Goal: Information Seeking & Learning: Get advice/opinions

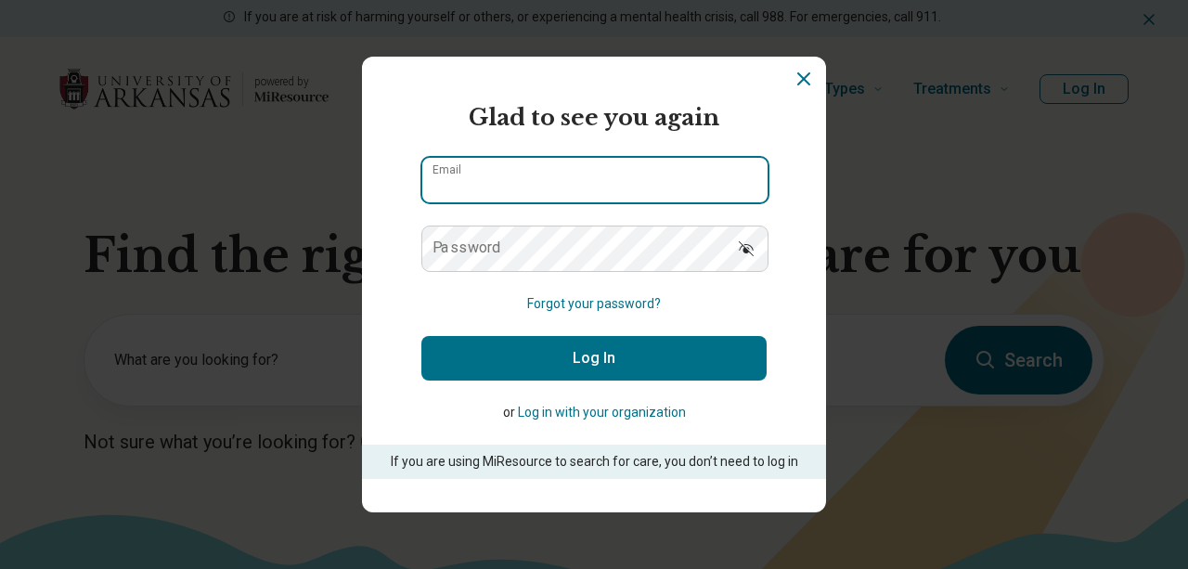
click at [460, 198] on input "Email" at bounding box center [594, 180] width 345 height 45
type input "**********"
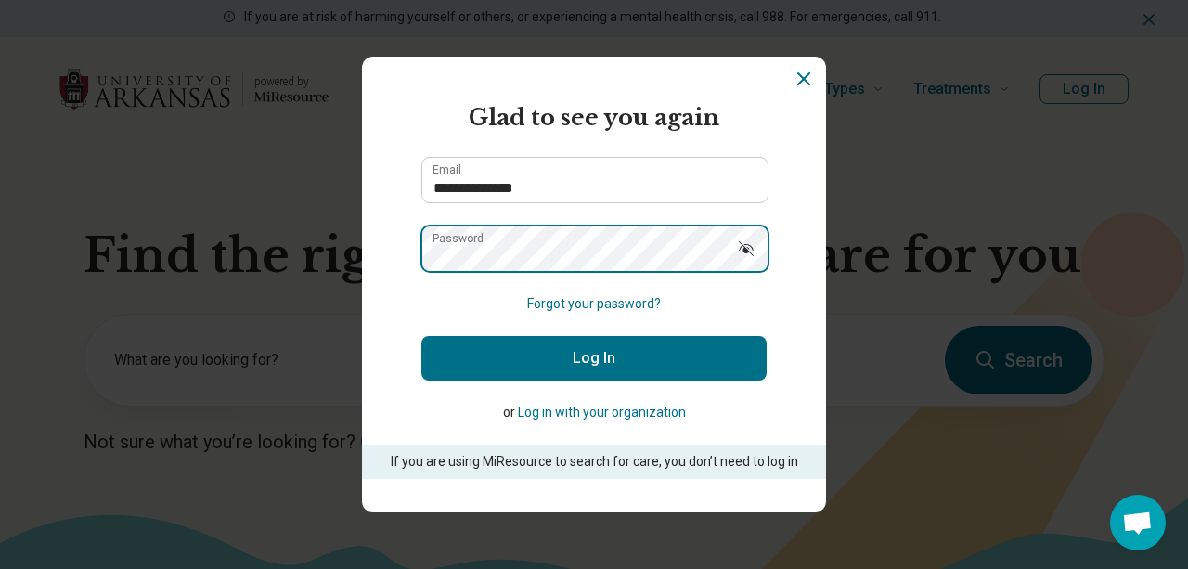
click at [421, 336] on button "Log In" at bounding box center [593, 358] width 345 height 45
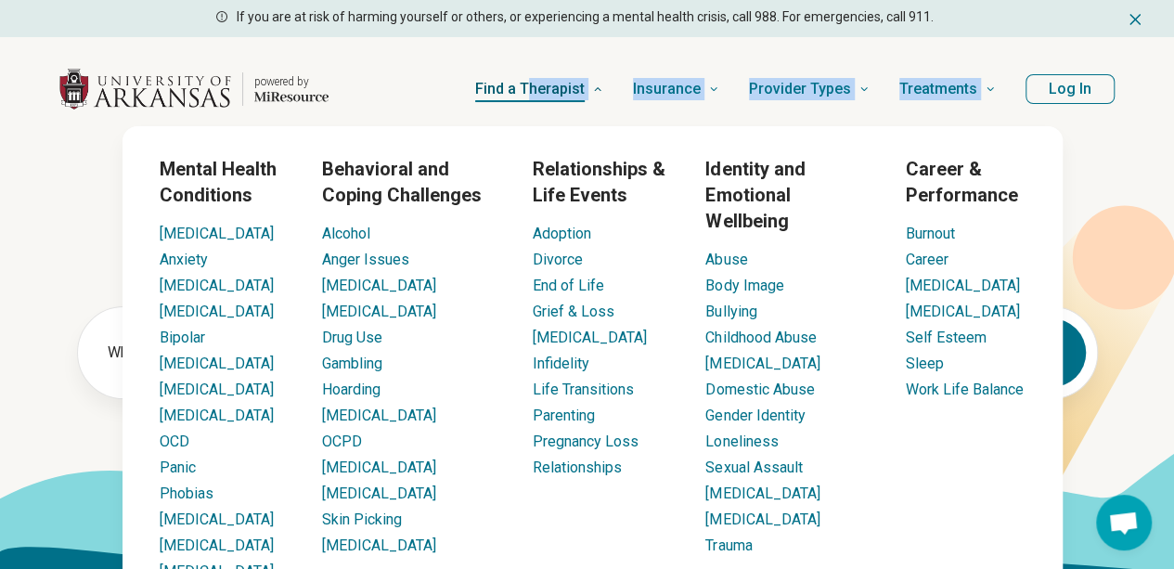
drag, startPoint x: 460, startPoint y: 222, endPoint x: 542, endPoint y: 116, distance: 133.7
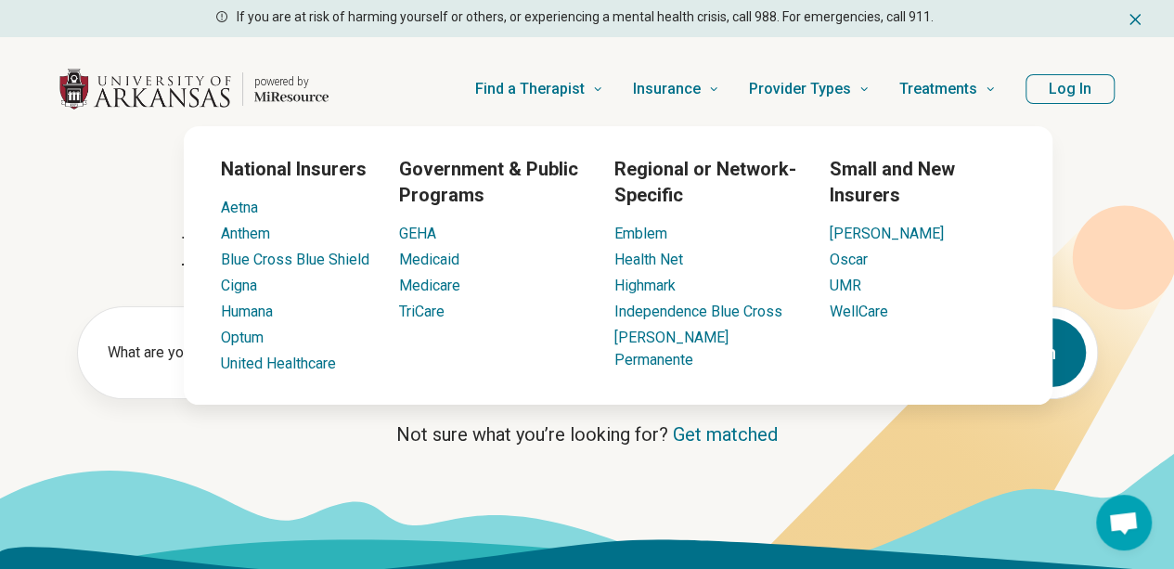
click at [941, 132] on div "National Insurers Aetna Anthem Blue Cross Blue Shield Cigna Humana Optum United…" at bounding box center [618, 265] width 869 height 278
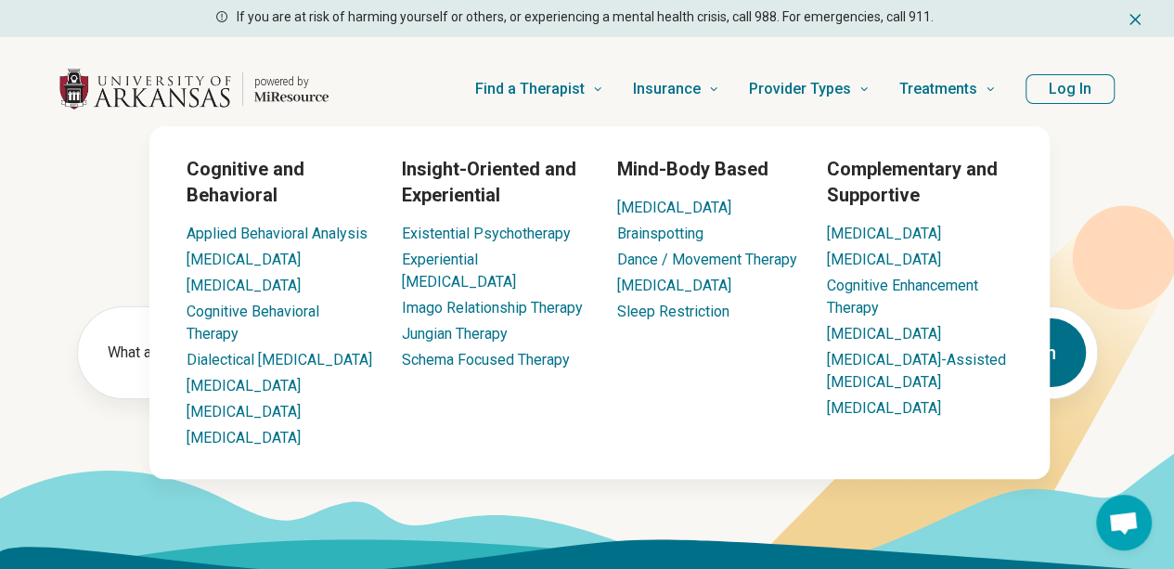
click at [1025, 118] on header "powered by Find a Therapist Mental Health Conditions ADHD Anxiety Anorexia Auti…" at bounding box center [587, 89] width 1115 height 74
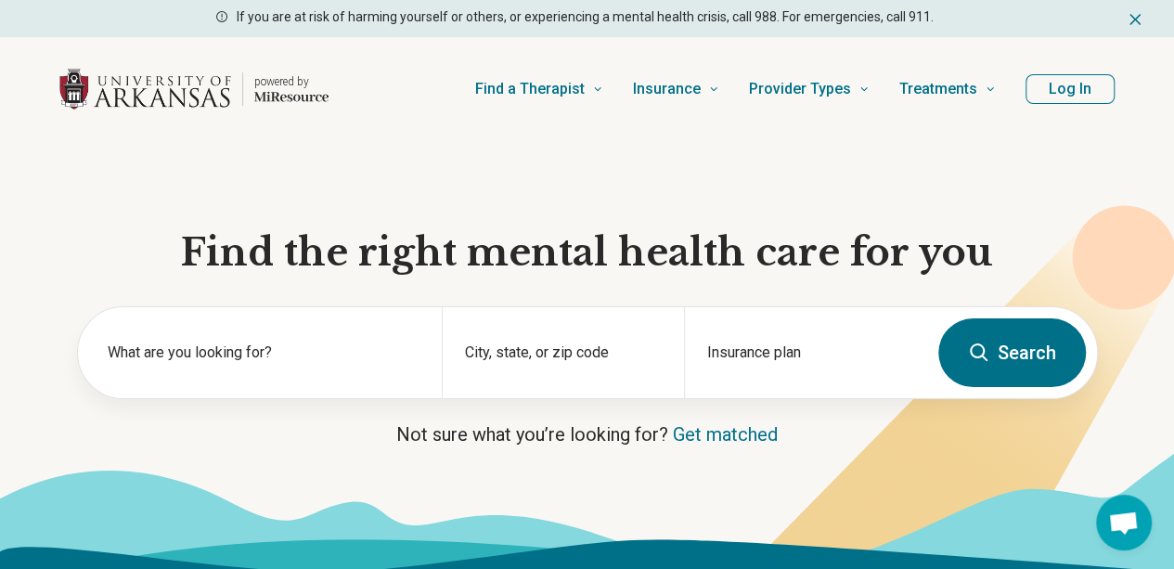
click at [1080, 90] on button "Log In" at bounding box center [1070, 89] width 89 height 30
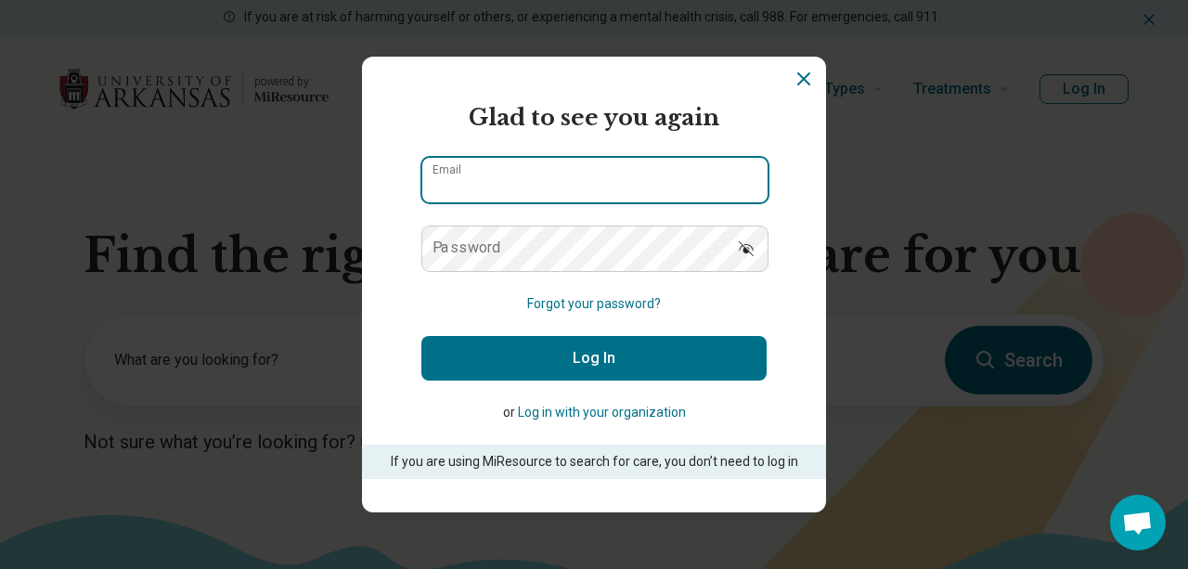
click at [558, 187] on input "Email" at bounding box center [594, 180] width 345 height 45
type input "**********"
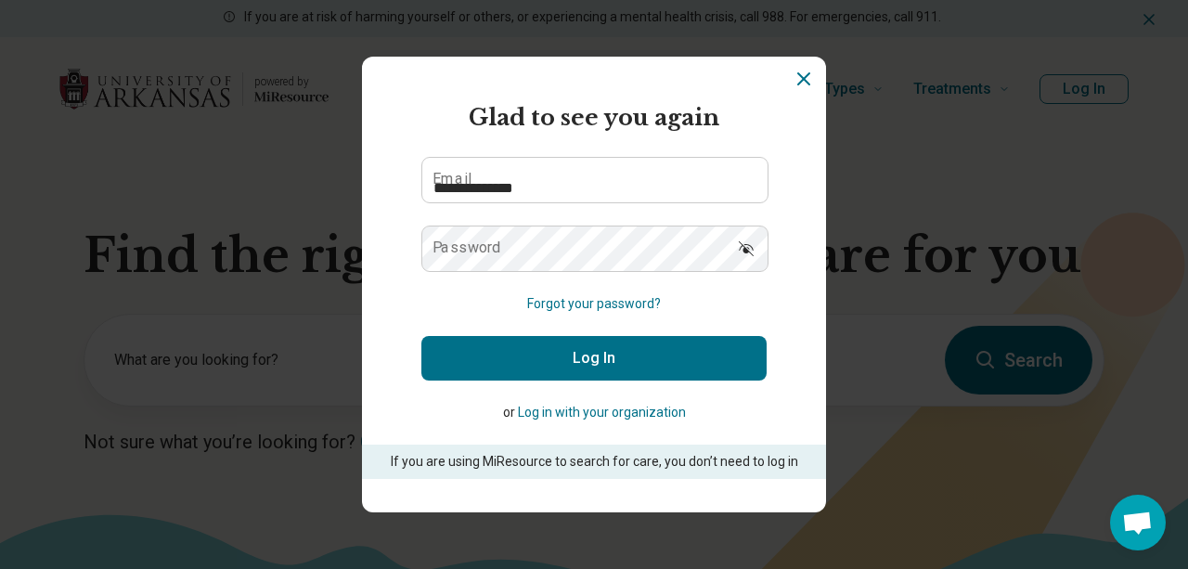
click at [475, 346] on button "Log In" at bounding box center [593, 358] width 345 height 45
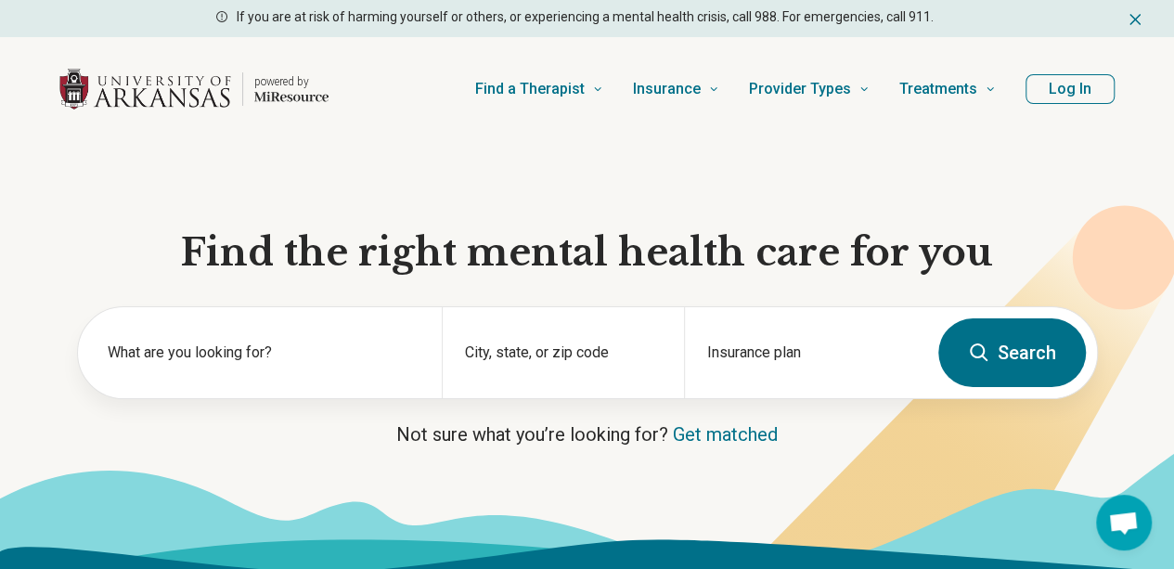
click at [746, 183] on section "Find the right mental health care for you What are you looking for? City, state…" at bounding box center [587, 355] width 1174 height 429
click at [1051, 83] on button "Log In" at bounding box center [1070, 89] width 89 height 30
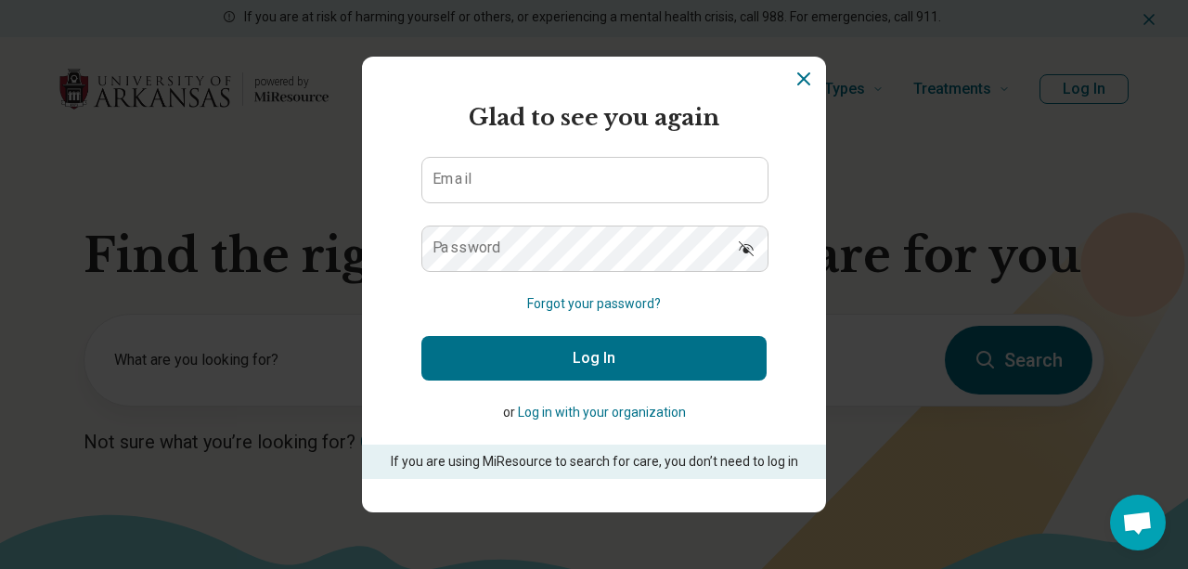
click at [553, 413] on button "Log in with your organization" at bounding box center [602, 412] width 168 height 19
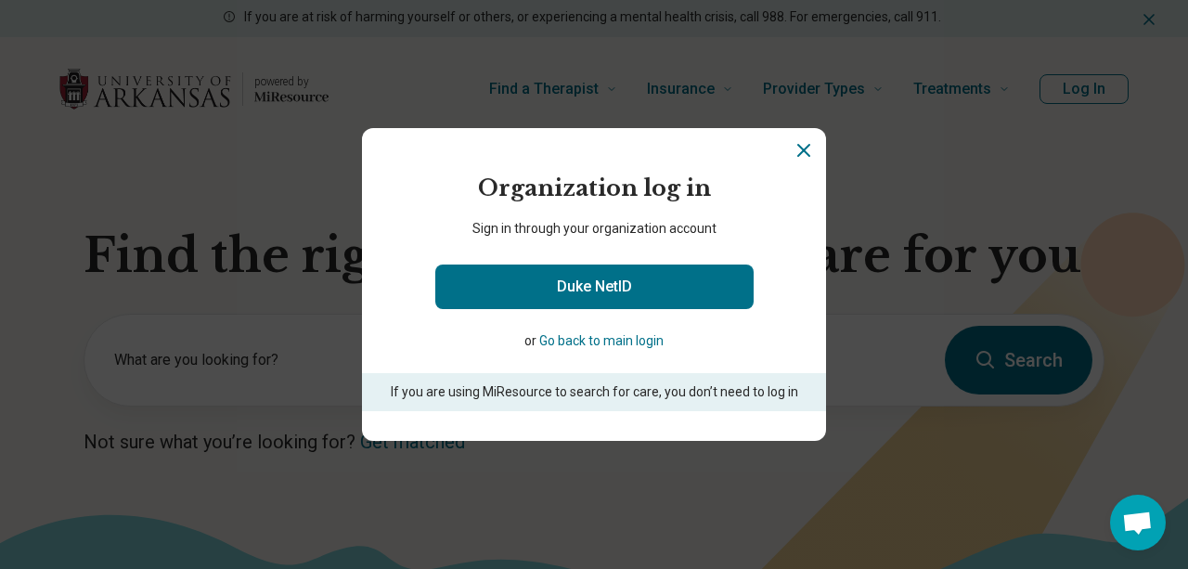
click at [553, 334] on button "Go back to main login" at bounding box center [601, 340] width 124 height 19
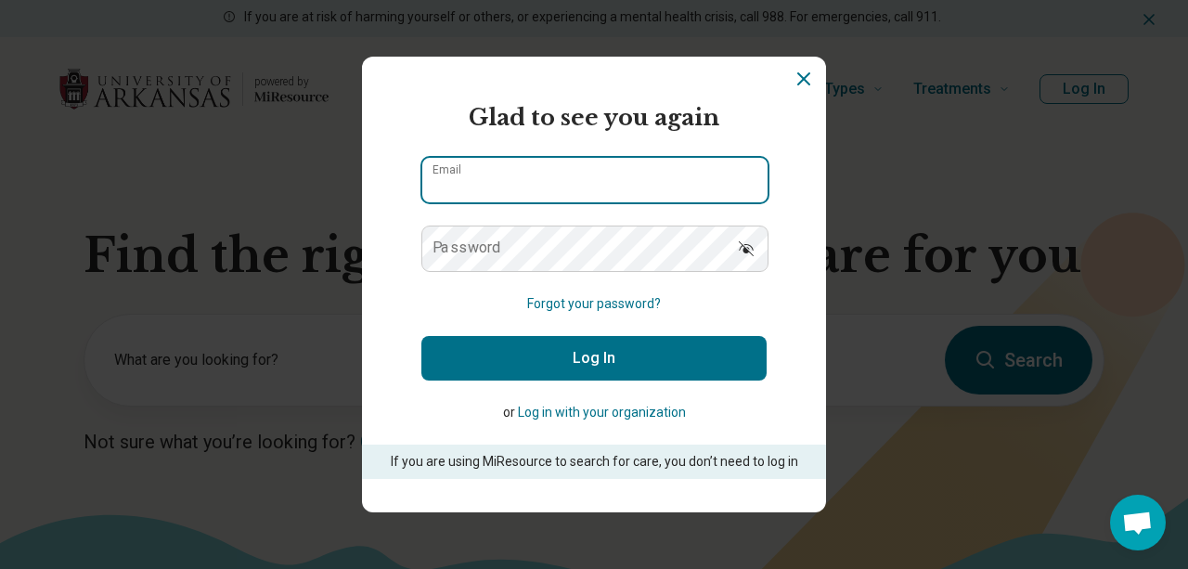
click at [512, 200] on input "Email" at bounding box center [594, 180] width 345 height 45
type input "*****"
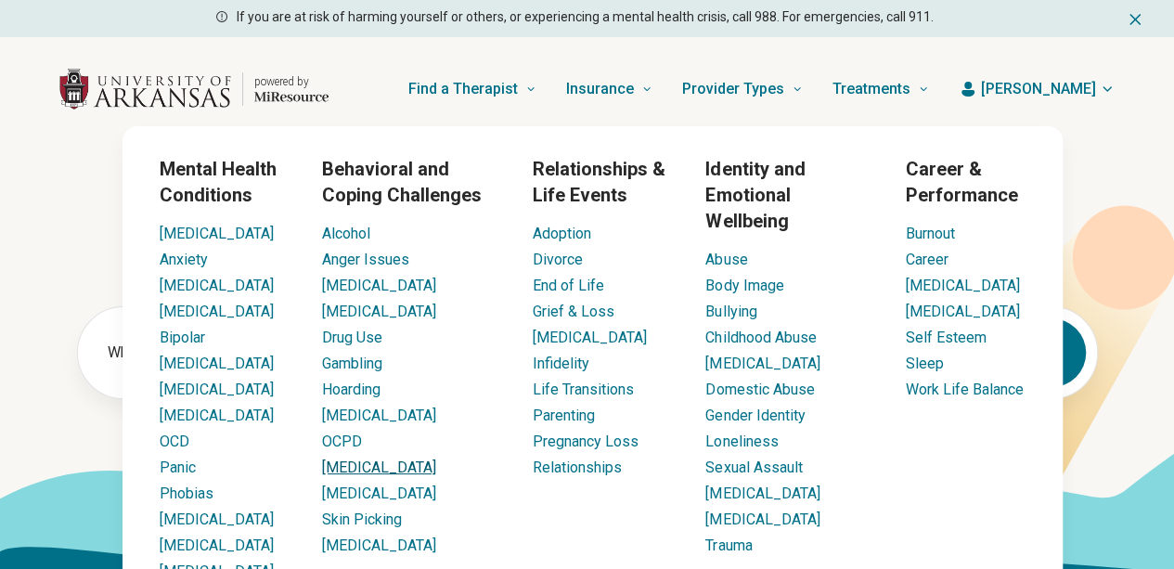
click at [385, 476] on link "[MEDICAL_DATA]" at bounding box center [379, 468] width 114 height 18
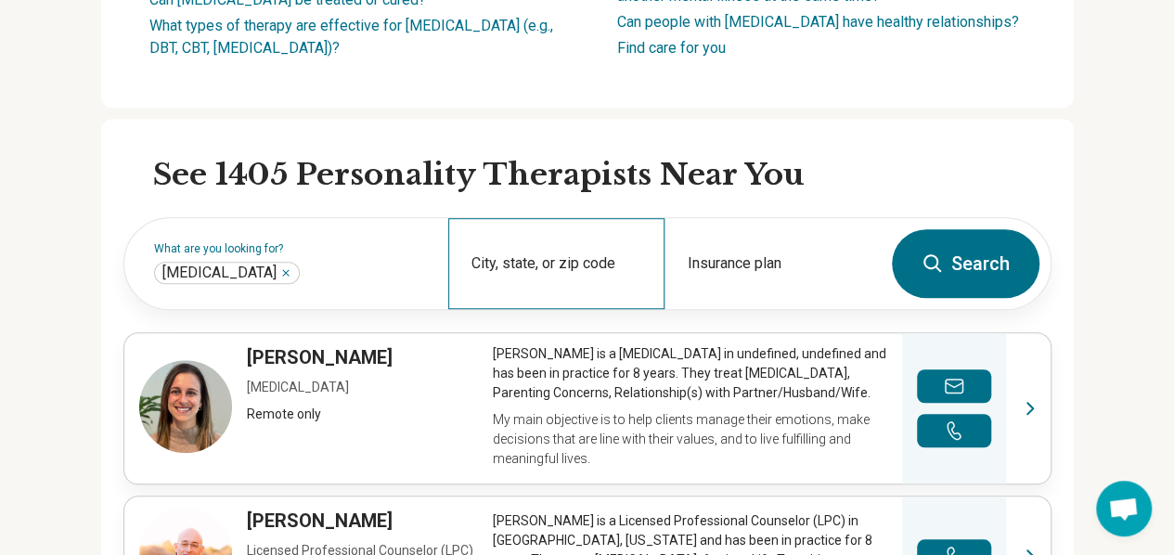
scroll to position [462, 12]
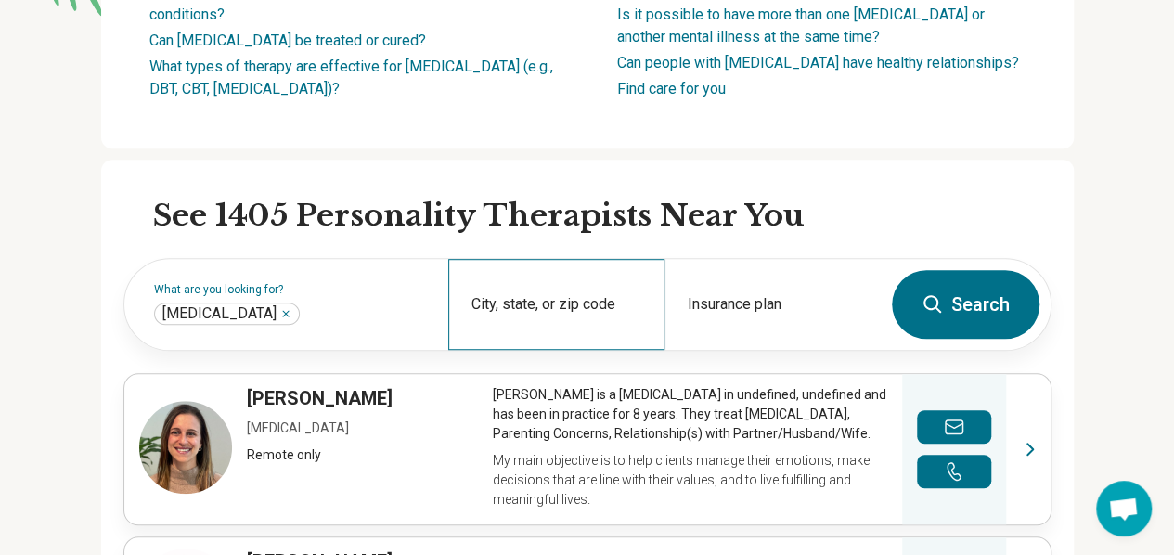
click at [595, 311] on div "City, state, or zip code" at bounding box center [556, 304] width 216 height 91
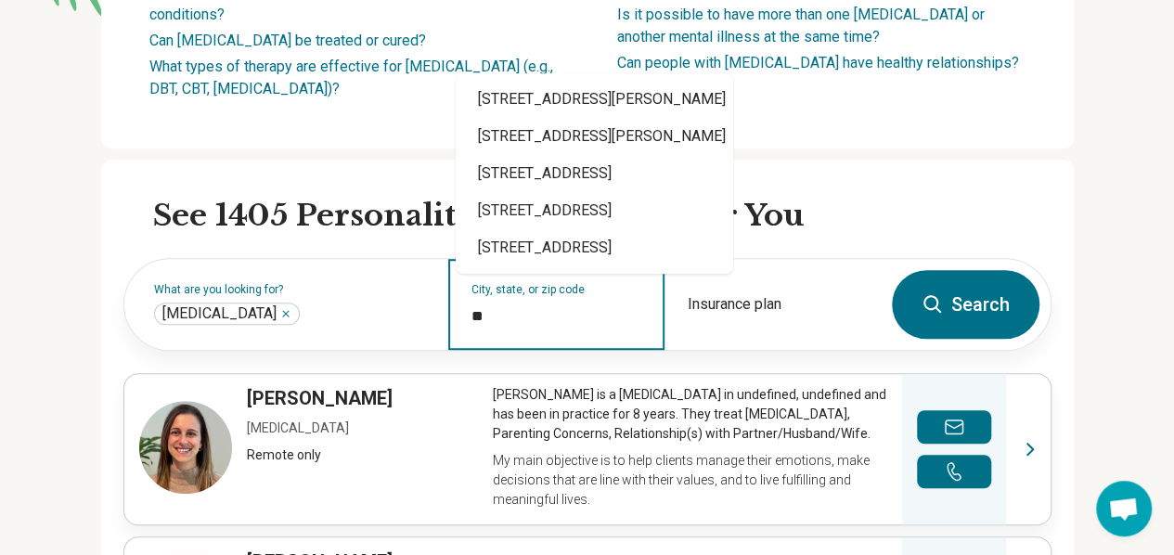
type input "*"
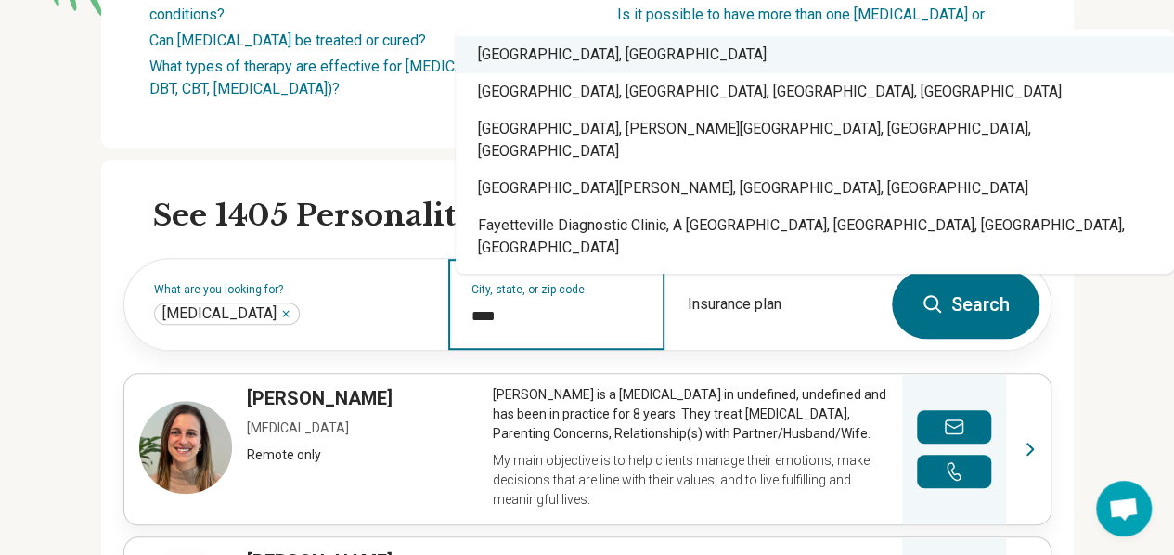
click at [530, 73] on div "[GEOGRAPHIC_DATA], [GEOGRAPHIC_DATA]" at bounding box center [815, 54] width 718 height 37
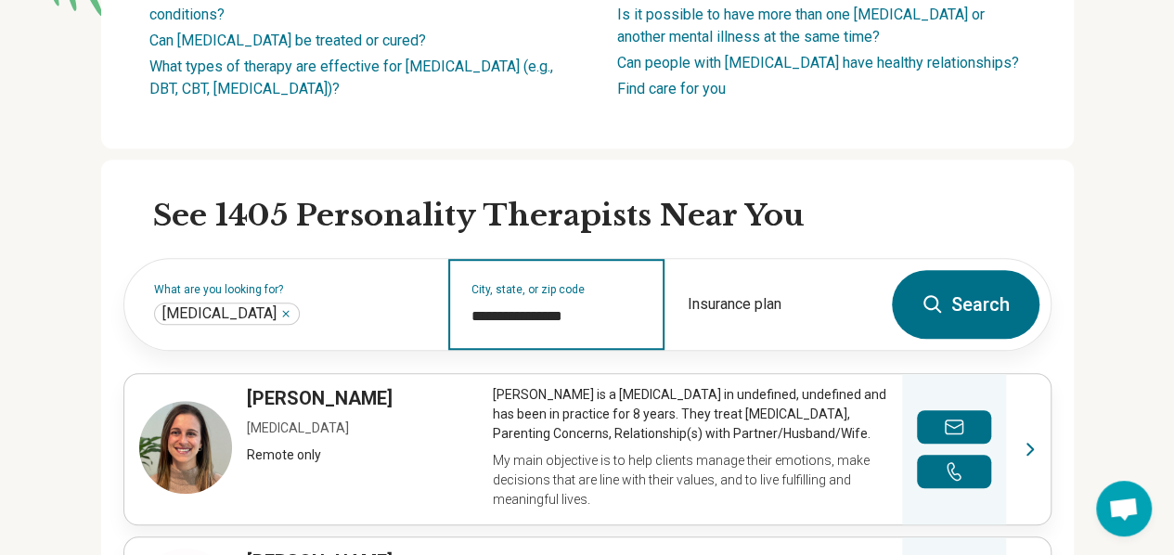
type input "**********"
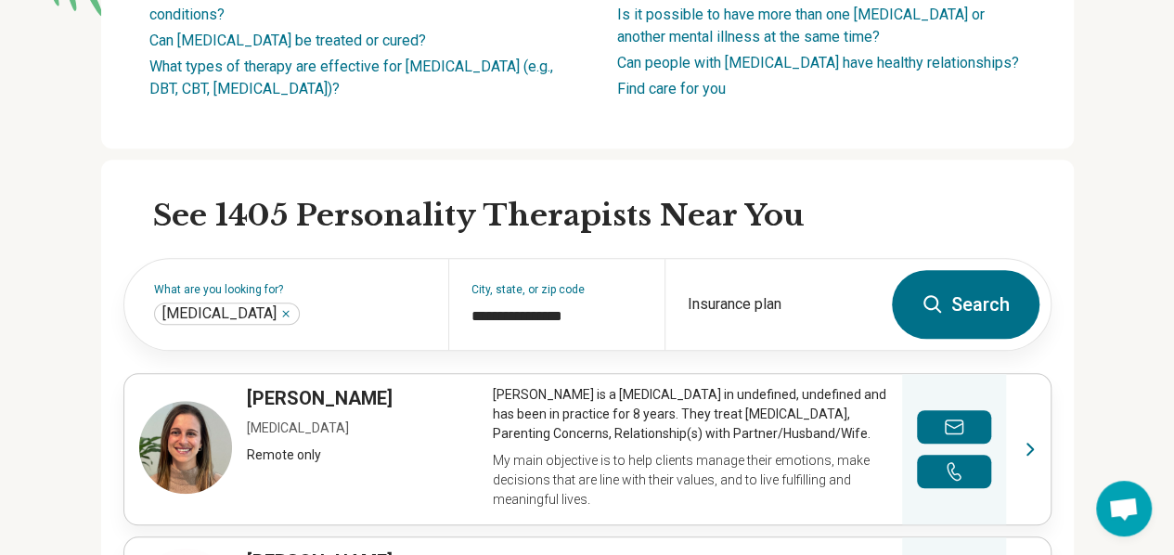
click at [957, 330] on button "Search" at bounding box center [966, 304] width 148 height 69
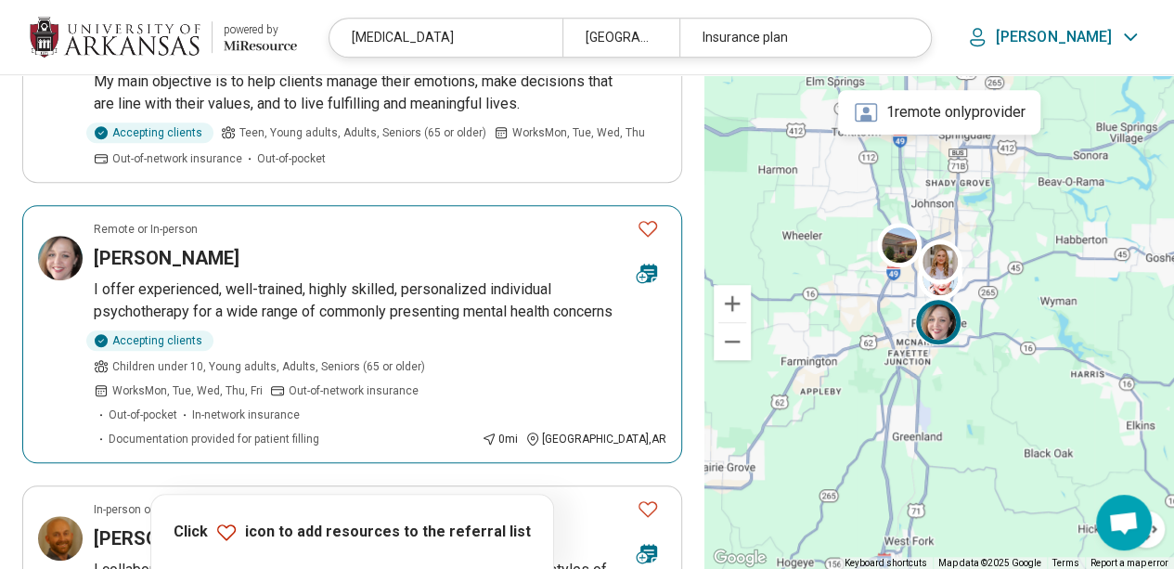
scroll to position [507, 0]
click at [652, 218] on icon "Favorite" at bounding box center [648, 229] width 22 height 22
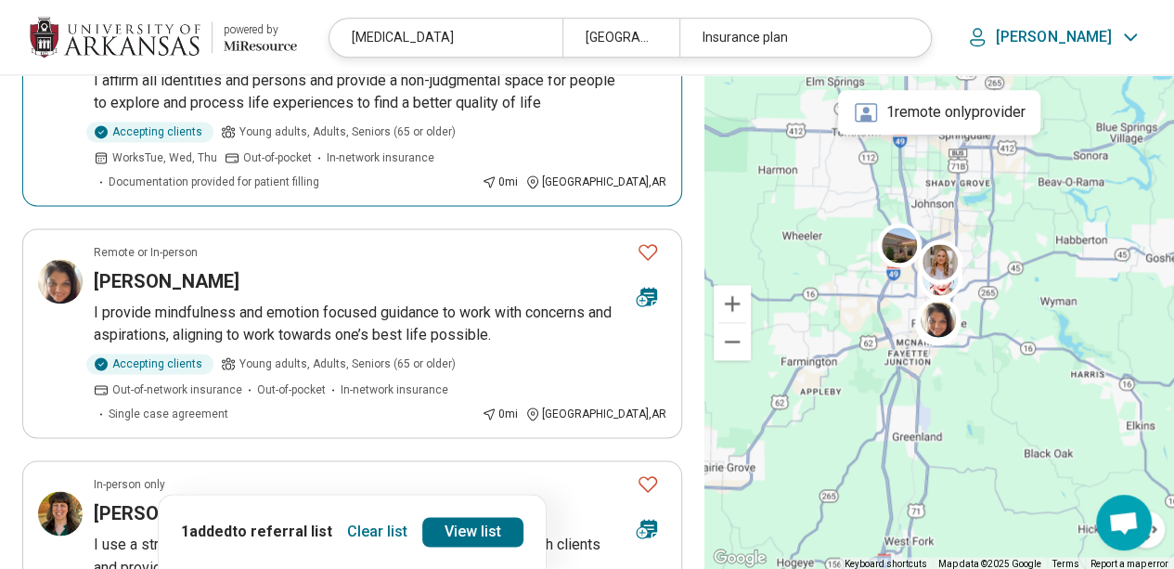
scroll to position [1204, 0]
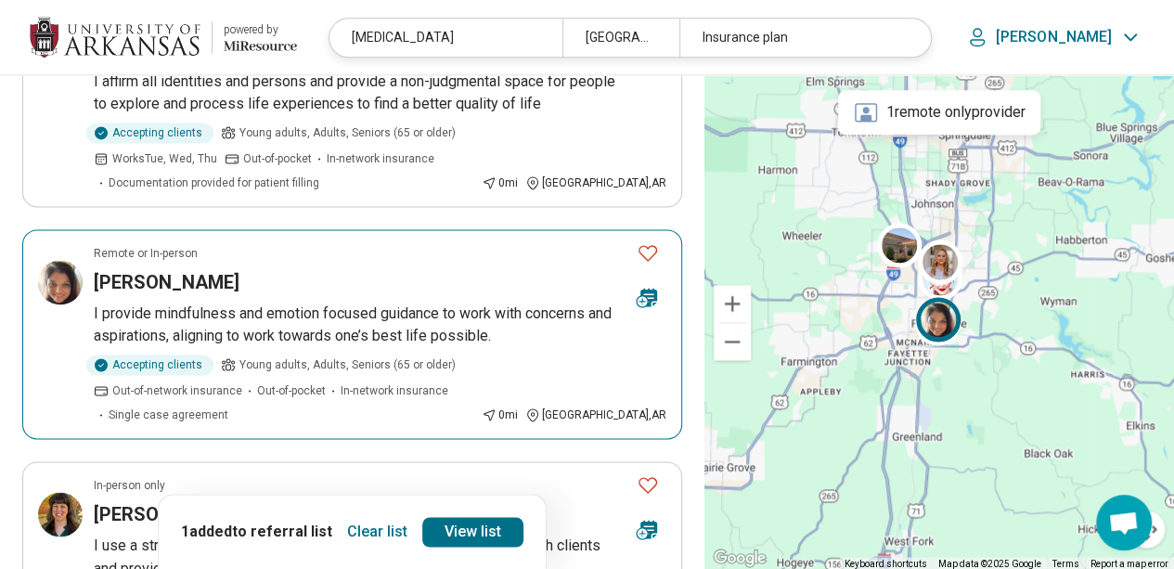
click at [646, 241] on icon "Favorite" at bounding box center [648, 252] width 22 height 22
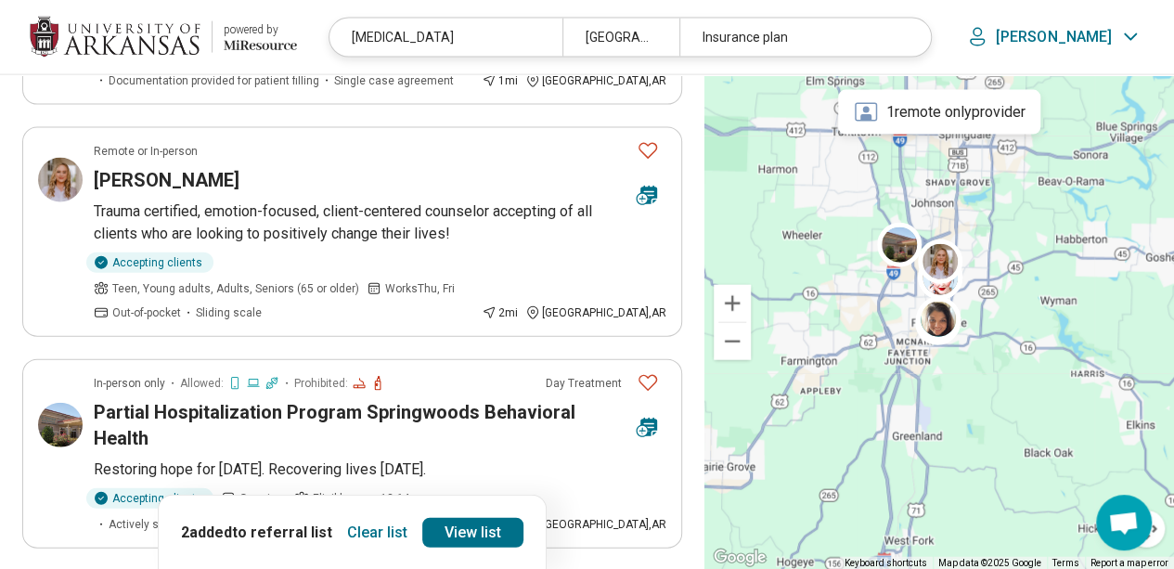
scroll to position [2026, 0]
click at [483, 517] on link "View list" at bounding box center [472, 532] width 101 height 30
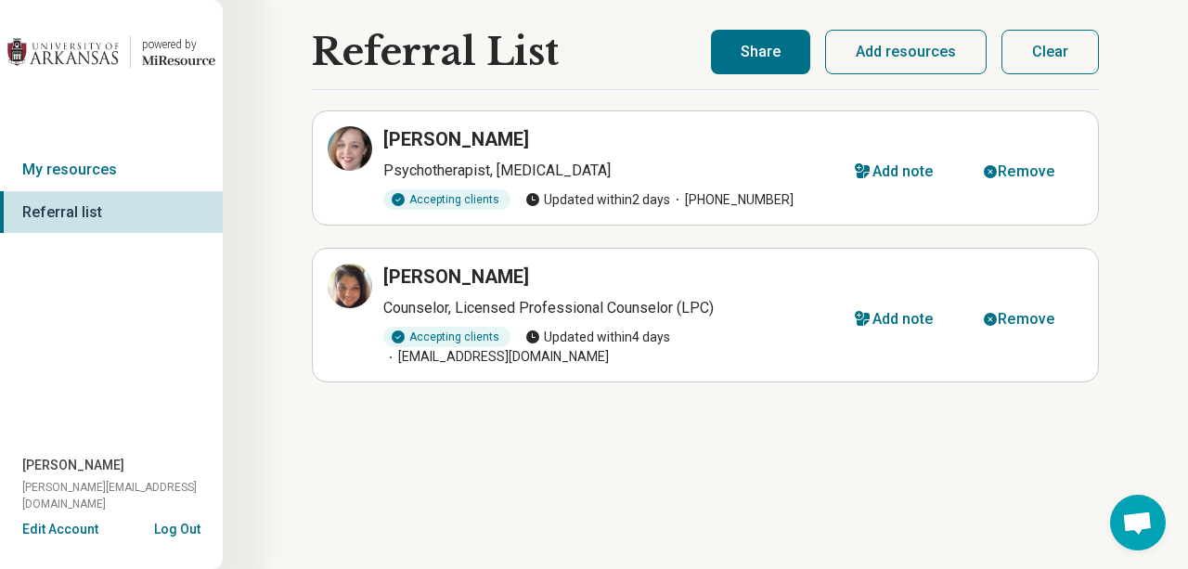
click at [529, 132] on h3 "[PERSON_NAME]" at bounding box center [456, 139] width 146 height 26
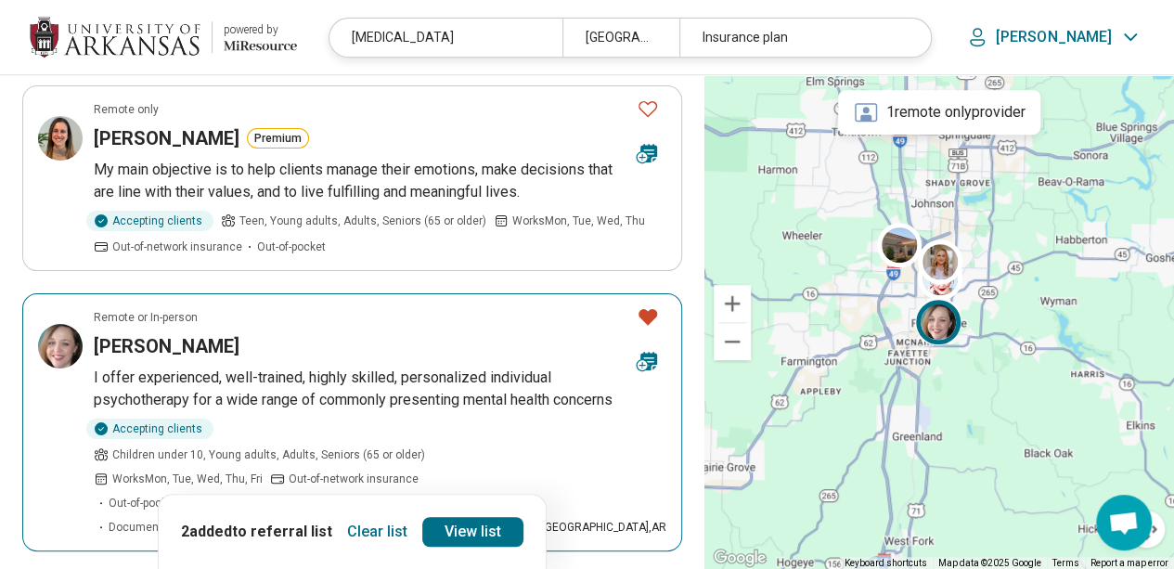
scroll to position [440, 0]
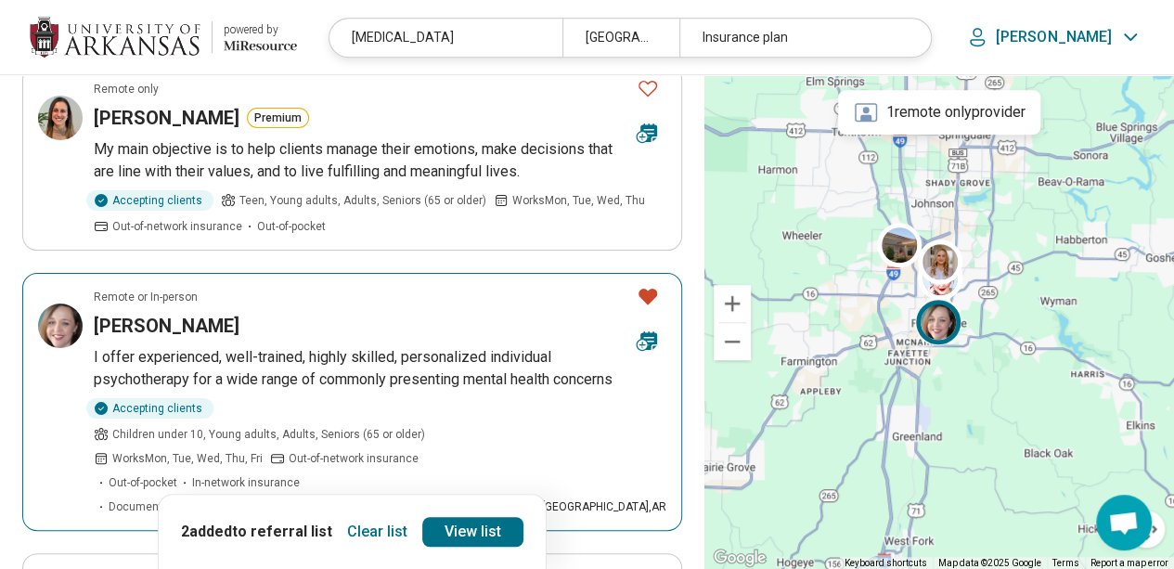
click at [181, 313] on h3 "[PERSON_NAME]" at bounding box center [167, 326] width 146 height 26
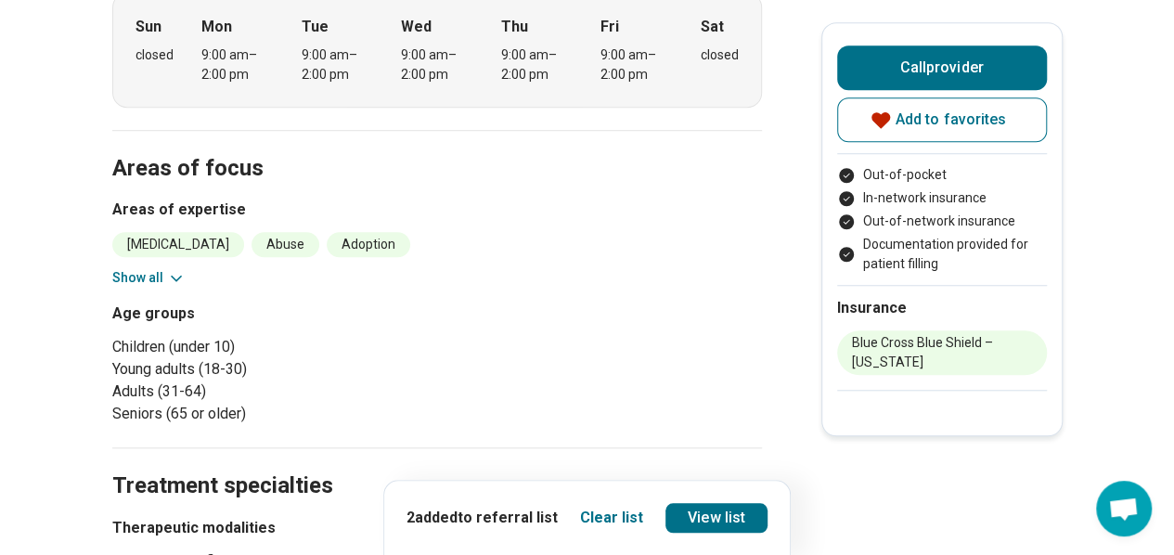
scroll to position [634, 0]
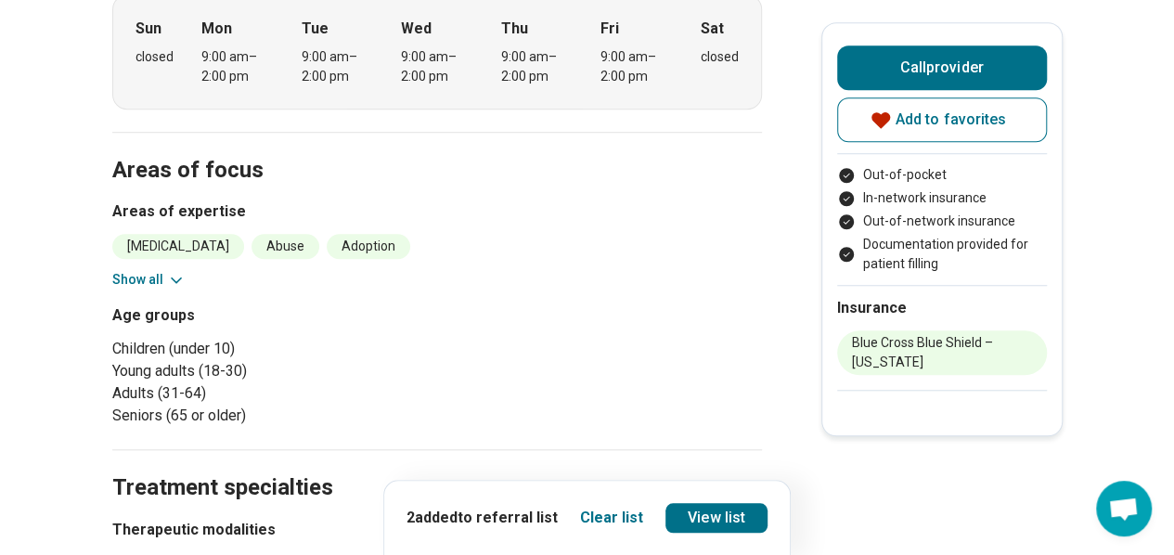
click at [145, 274] on button "Show all" at bounding box center [148, 279] width 73 height 19
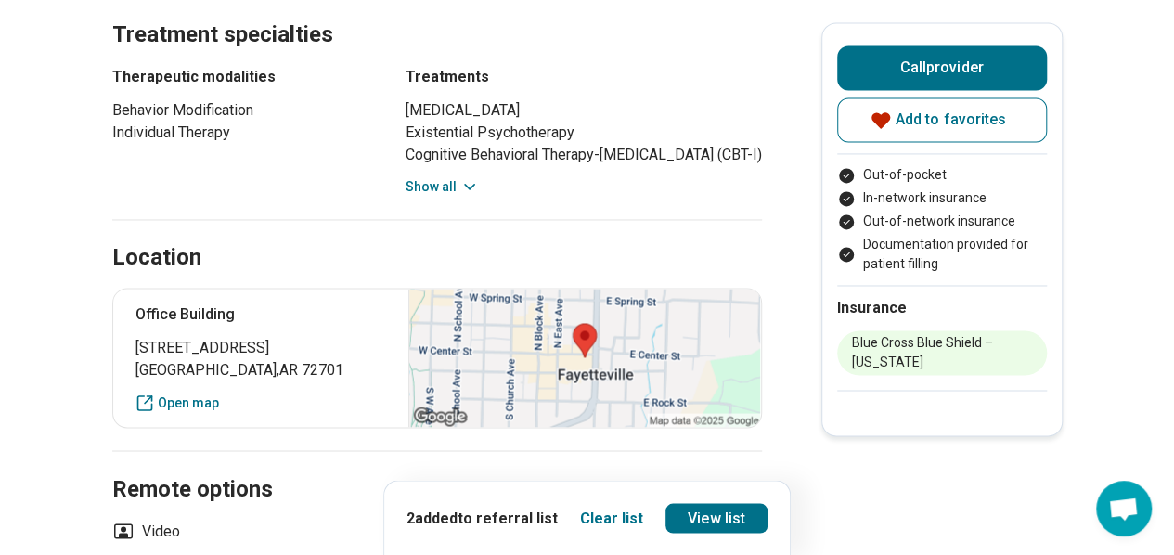
scroll to position [1355, 13]
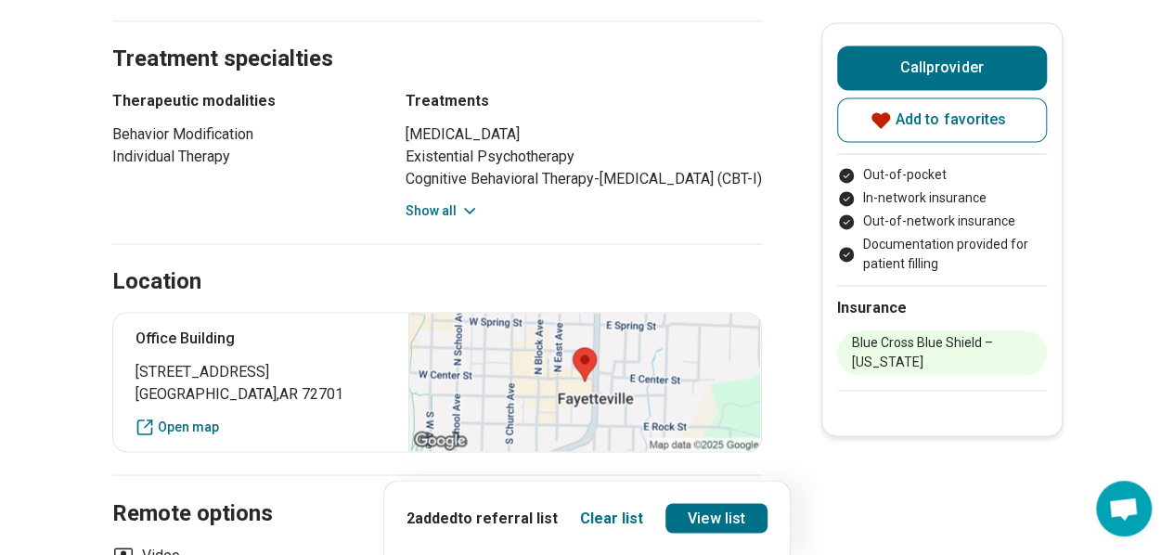
click at [424, 221] on button "Show all" at bounding box center [442, 210] width 73 height 19
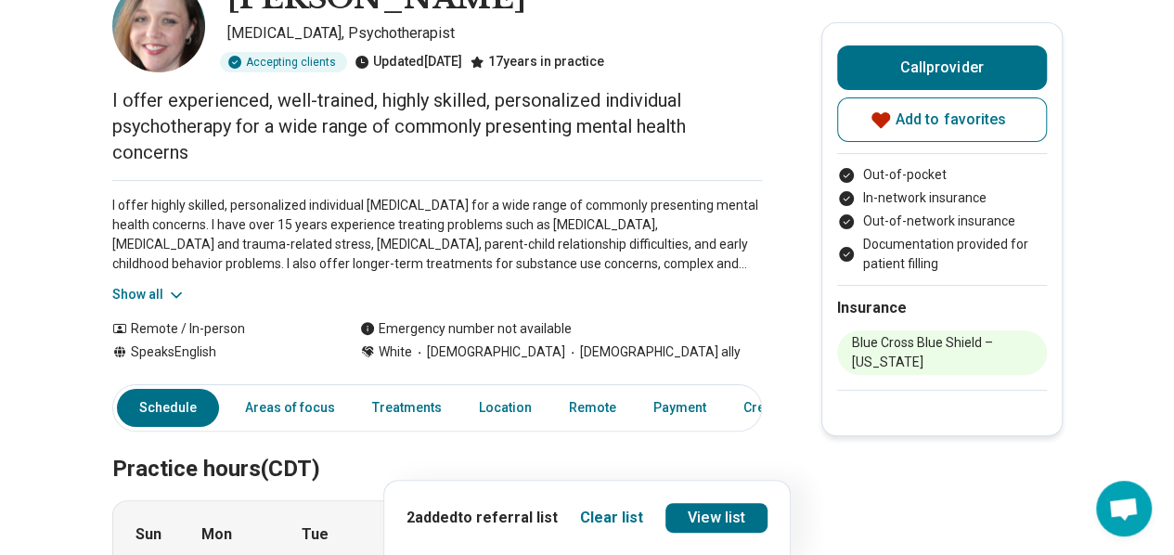
scroll to position [0, 14]
